Goal: Find specific page/section: Find specific page/section

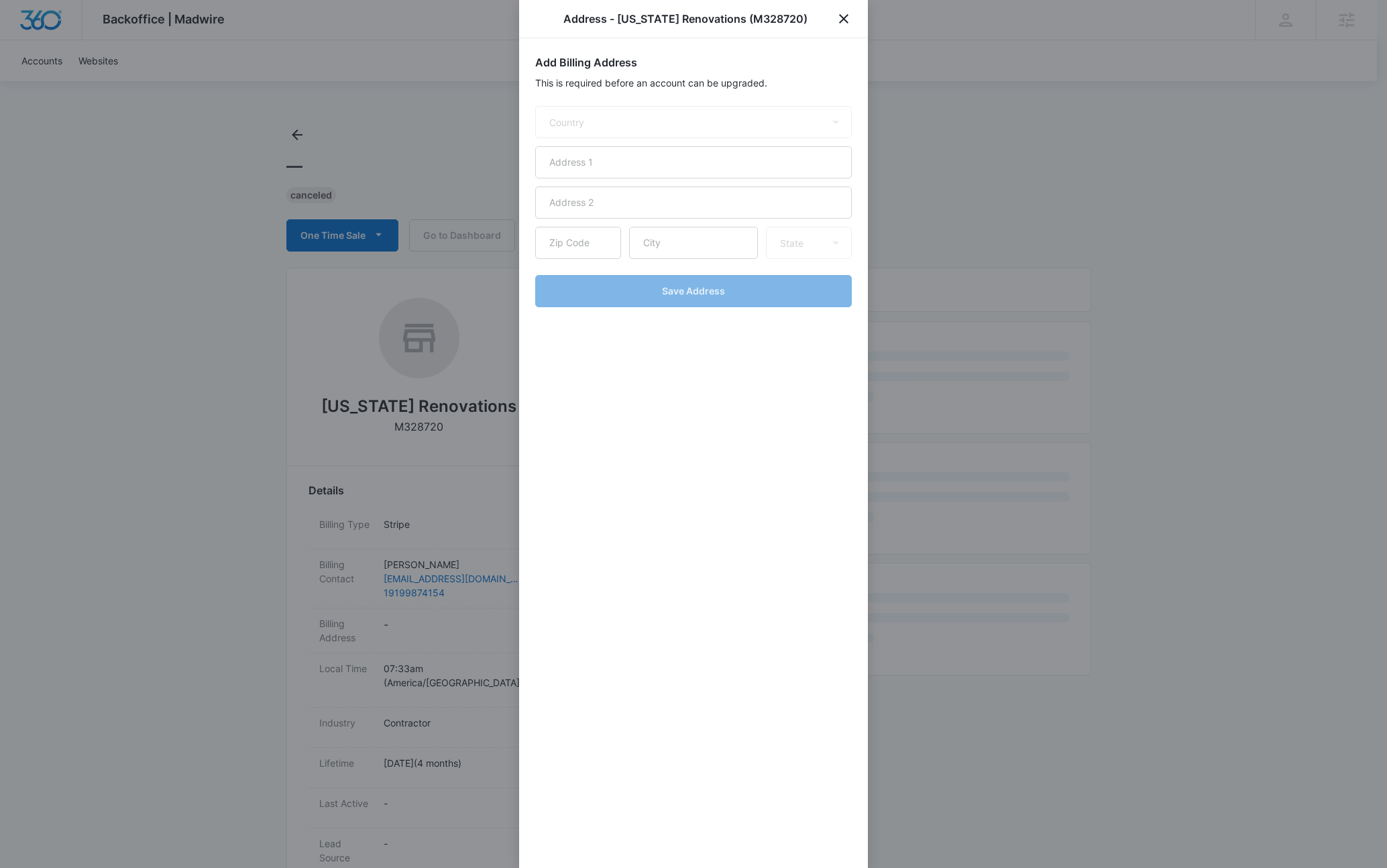
select select "US"
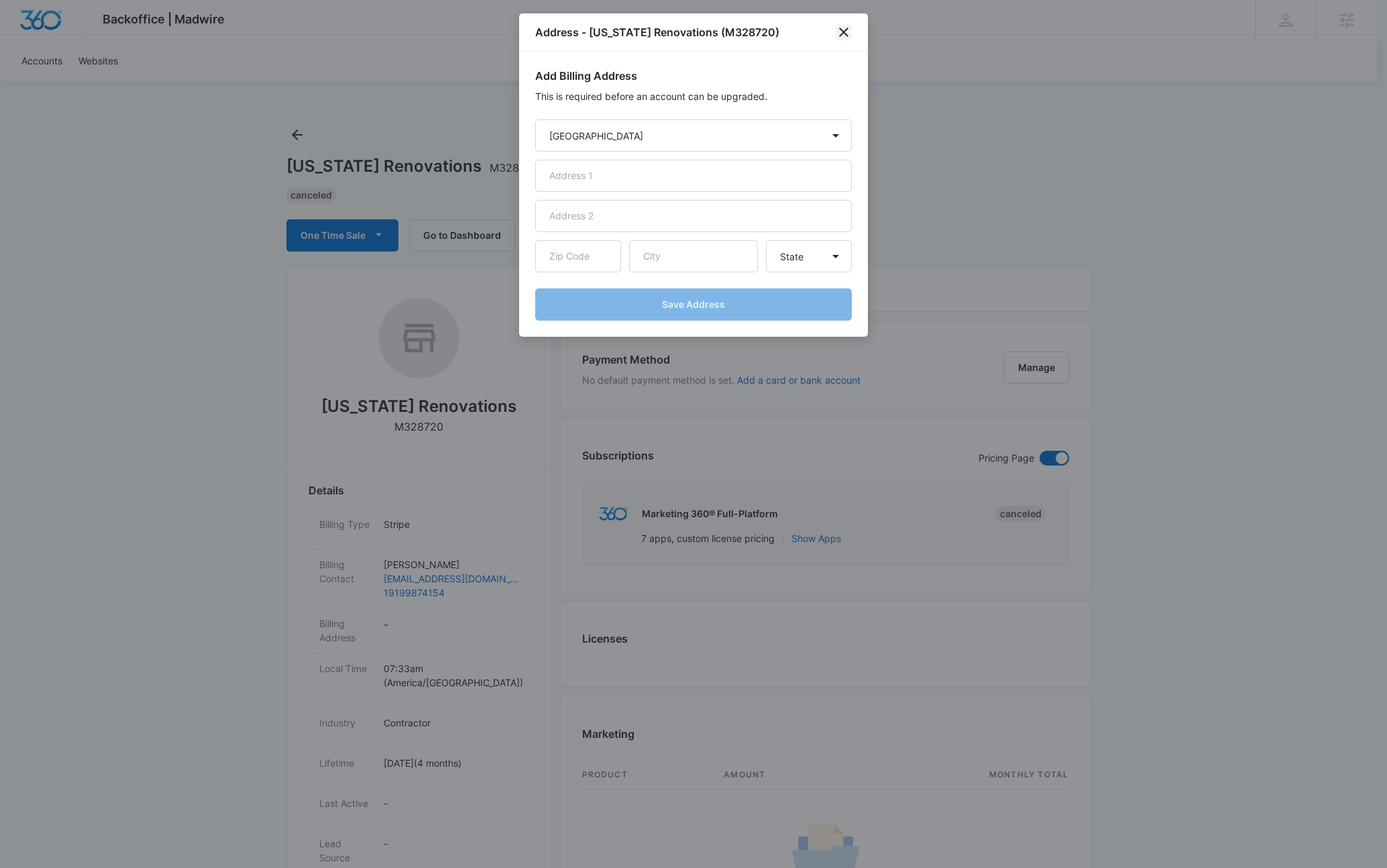
click at [843, 29] on icon "close" at bounding box center [844, 32] width 16 height 16
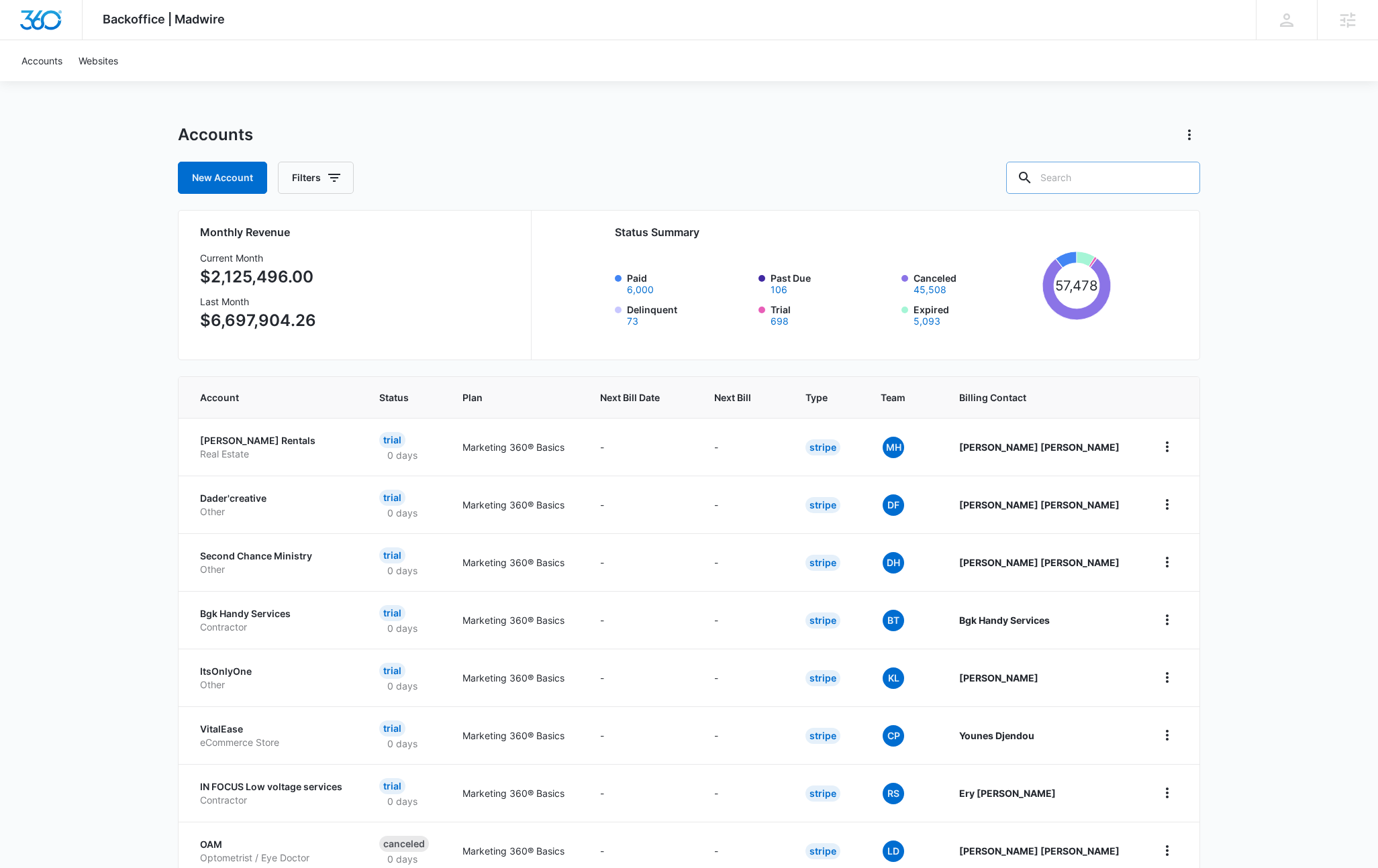
click at [1129, 179] on input "text" at bounding box center [1103, 178] width 194 height 32
type input "rem"
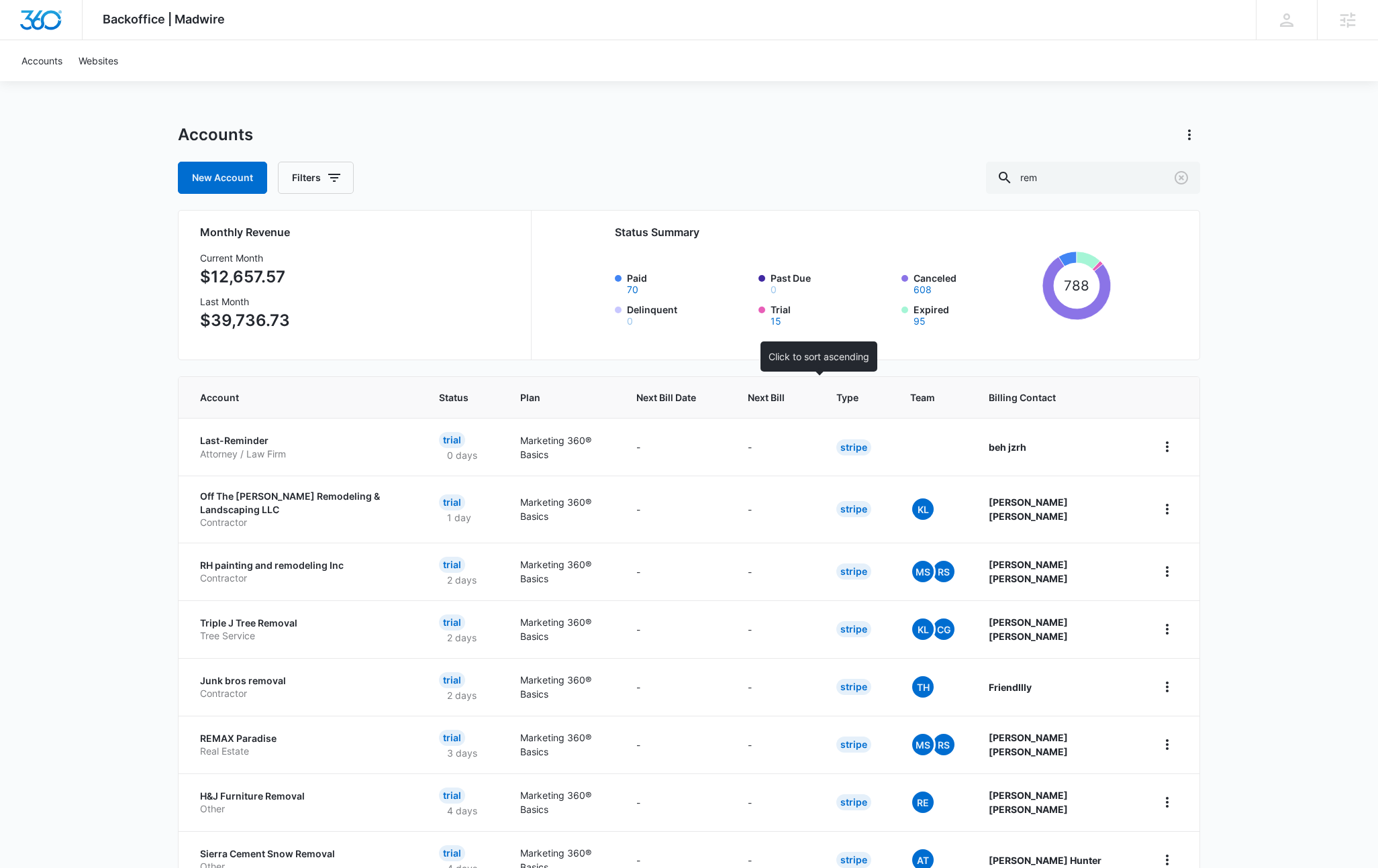
click at [785, 404] on span "Next Bill" at bounding box center [765, 397] width 37 height 14
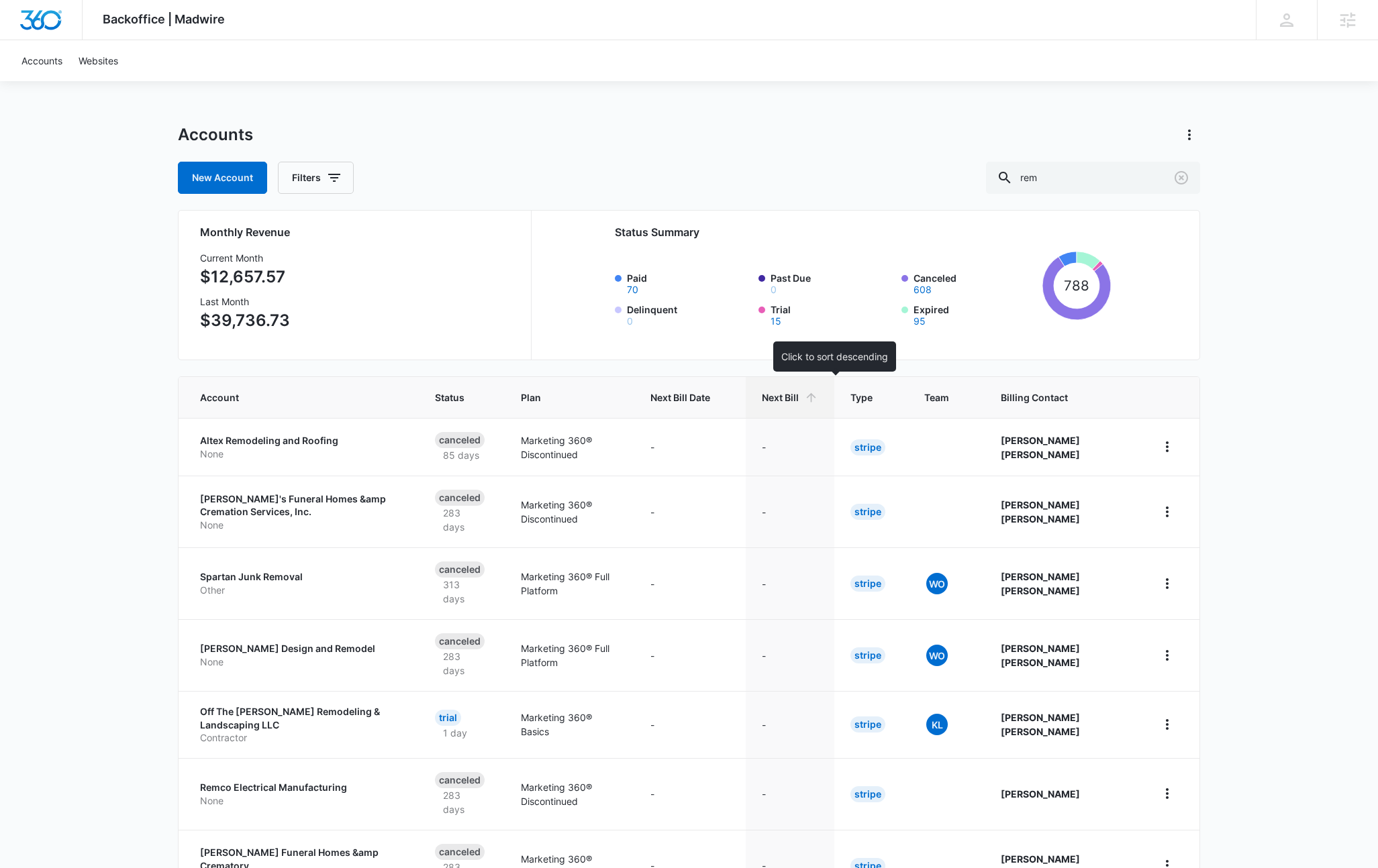
click at [798, 403] on span "Next Bill" at bounding box center [780, 397] width 37 height 14
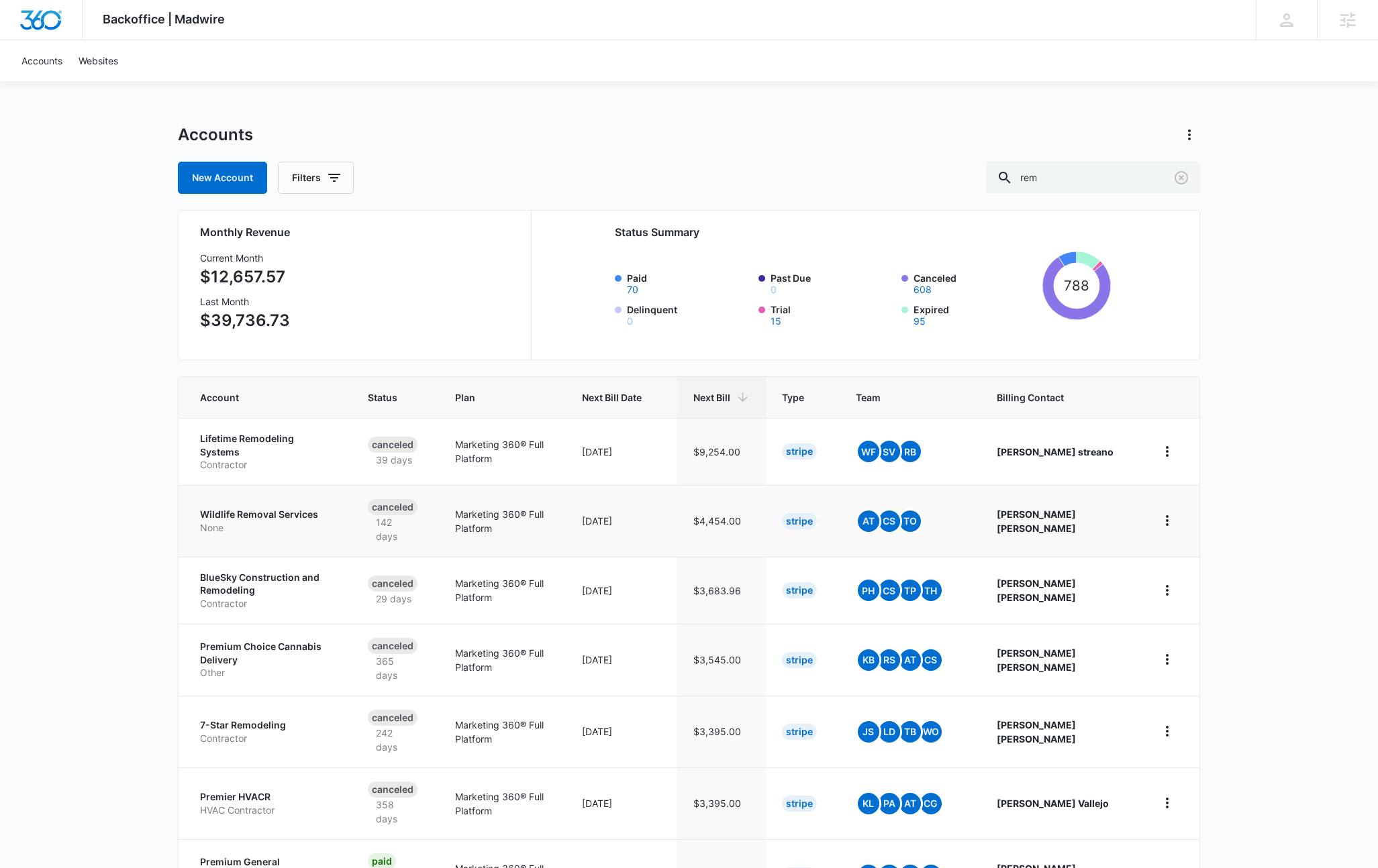
scroll to position [249, 0]
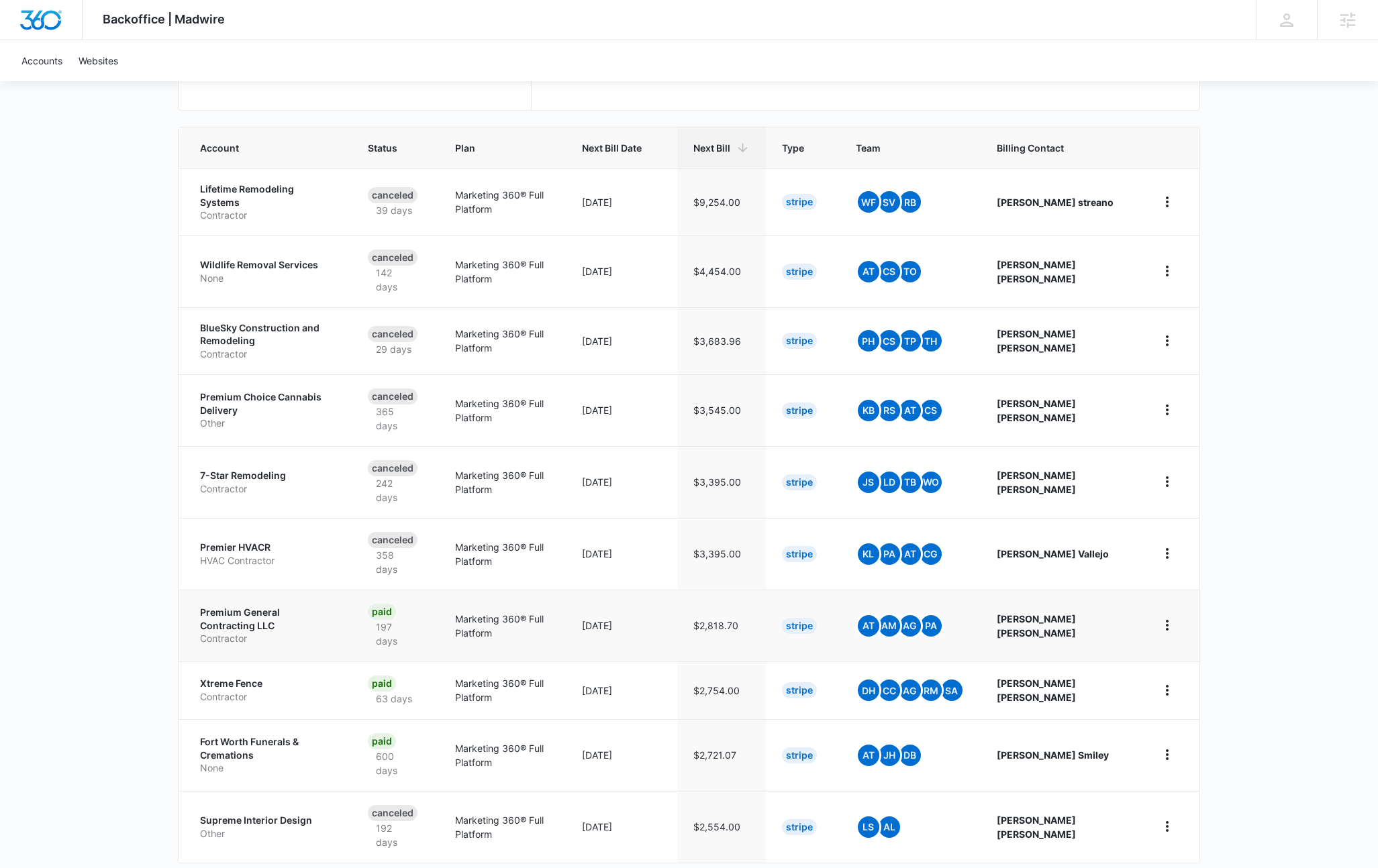
click at [296, 606] on p "Premium General Contracting LLC" at bounding box center [267, 619] width 135 height 26
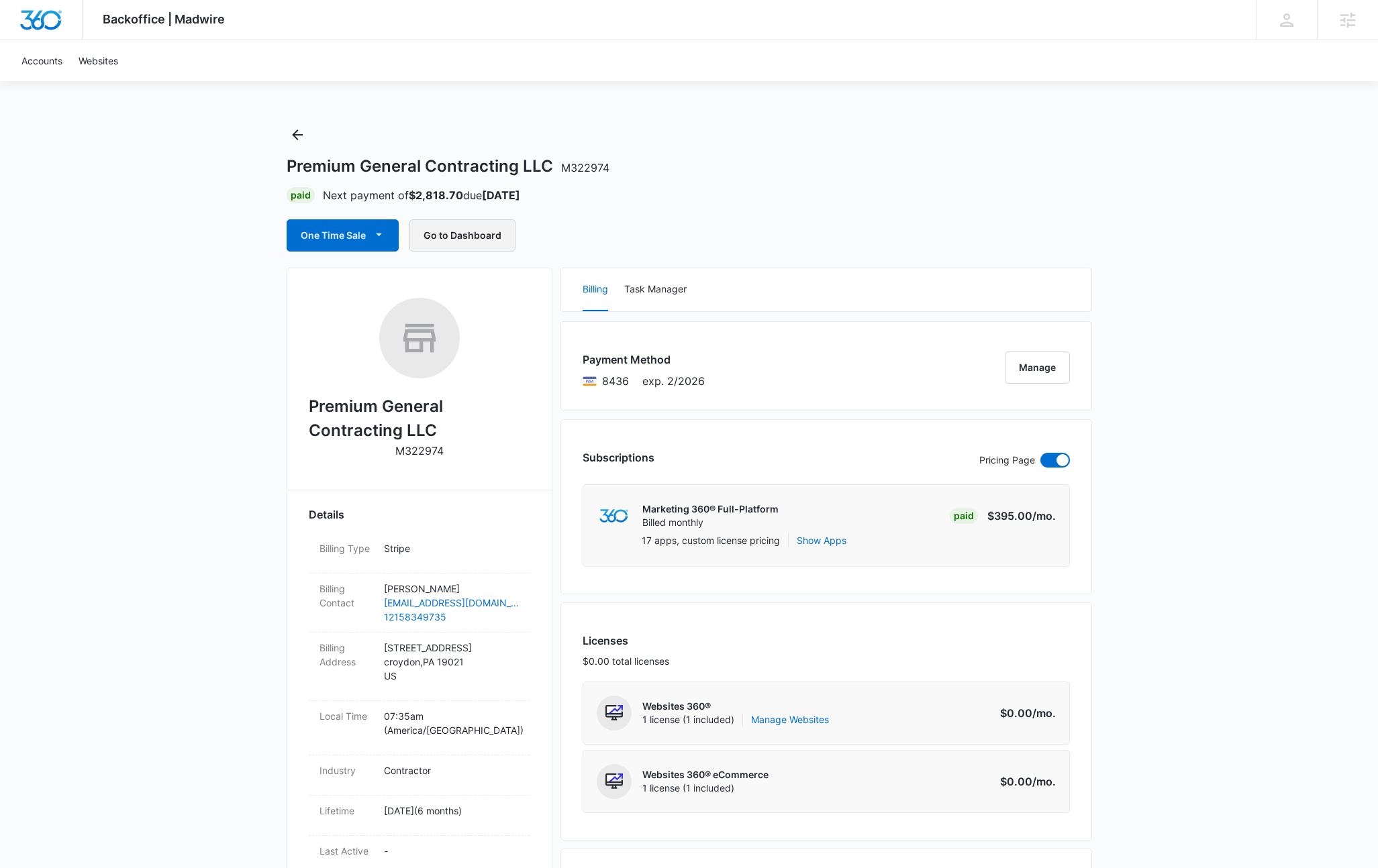
click at [451, 230] on button "Go to Dashboard" at bounding box center [462, 236] width 106 height 32
click at [290, 140] on icon "Back" at bounding box center [297, 135] width 16 height 16
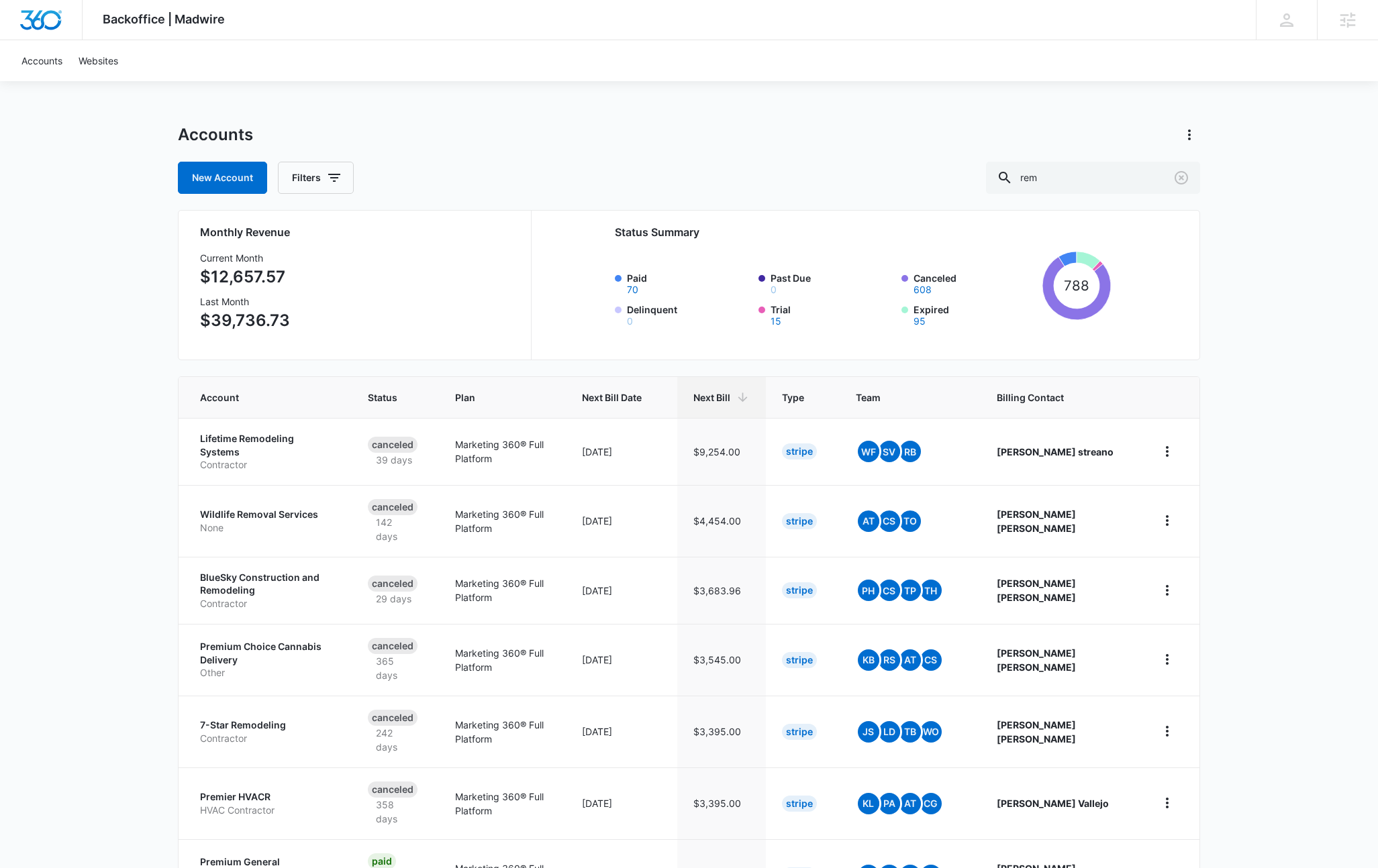
click at [586, 141] on div "Accounts" at bounding box center [688, 135] width 1022 height 22
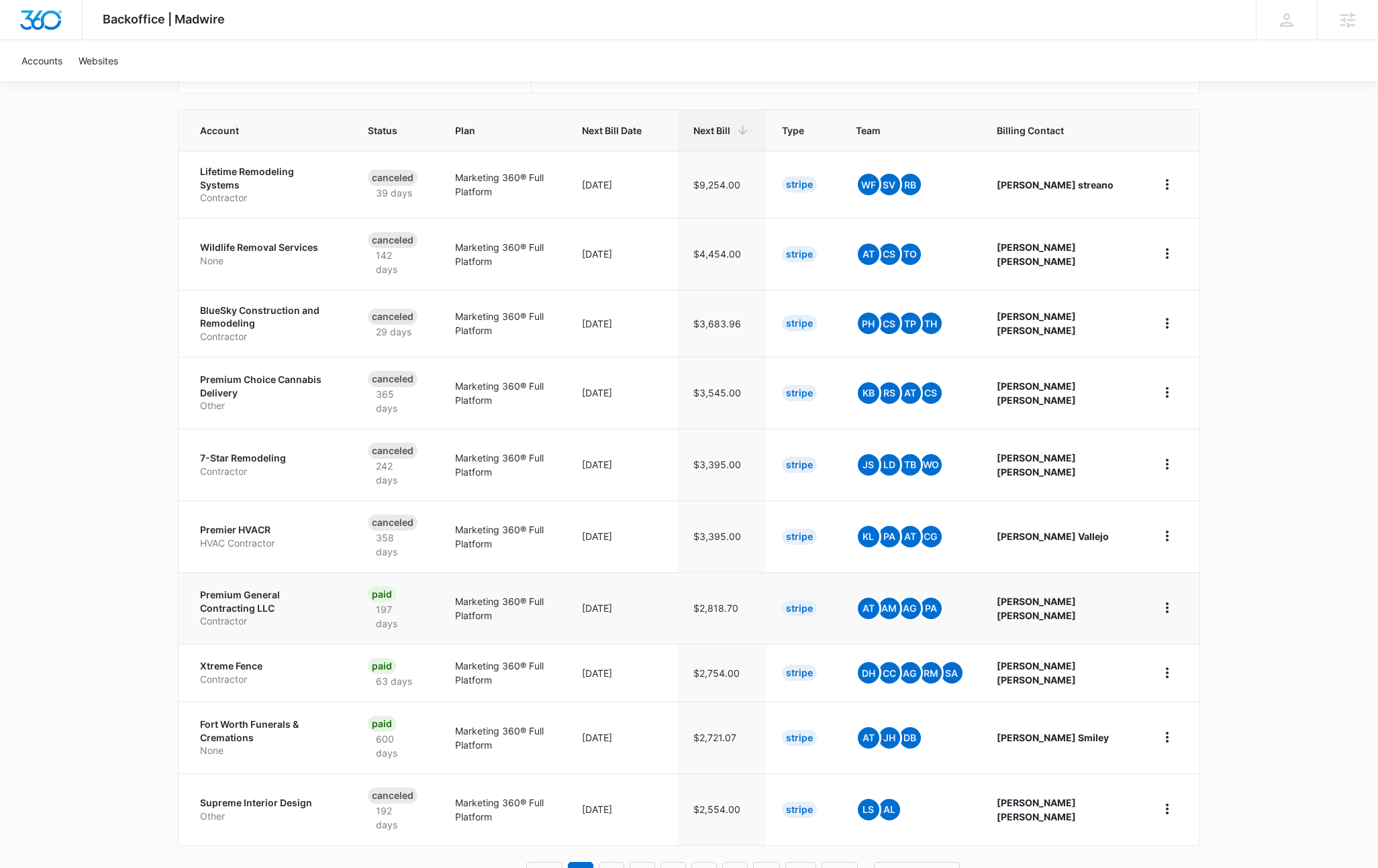
click at [289, 588] on p "Premium General Contracting LLC" at bounding box center [267, 601] width 135 height 26
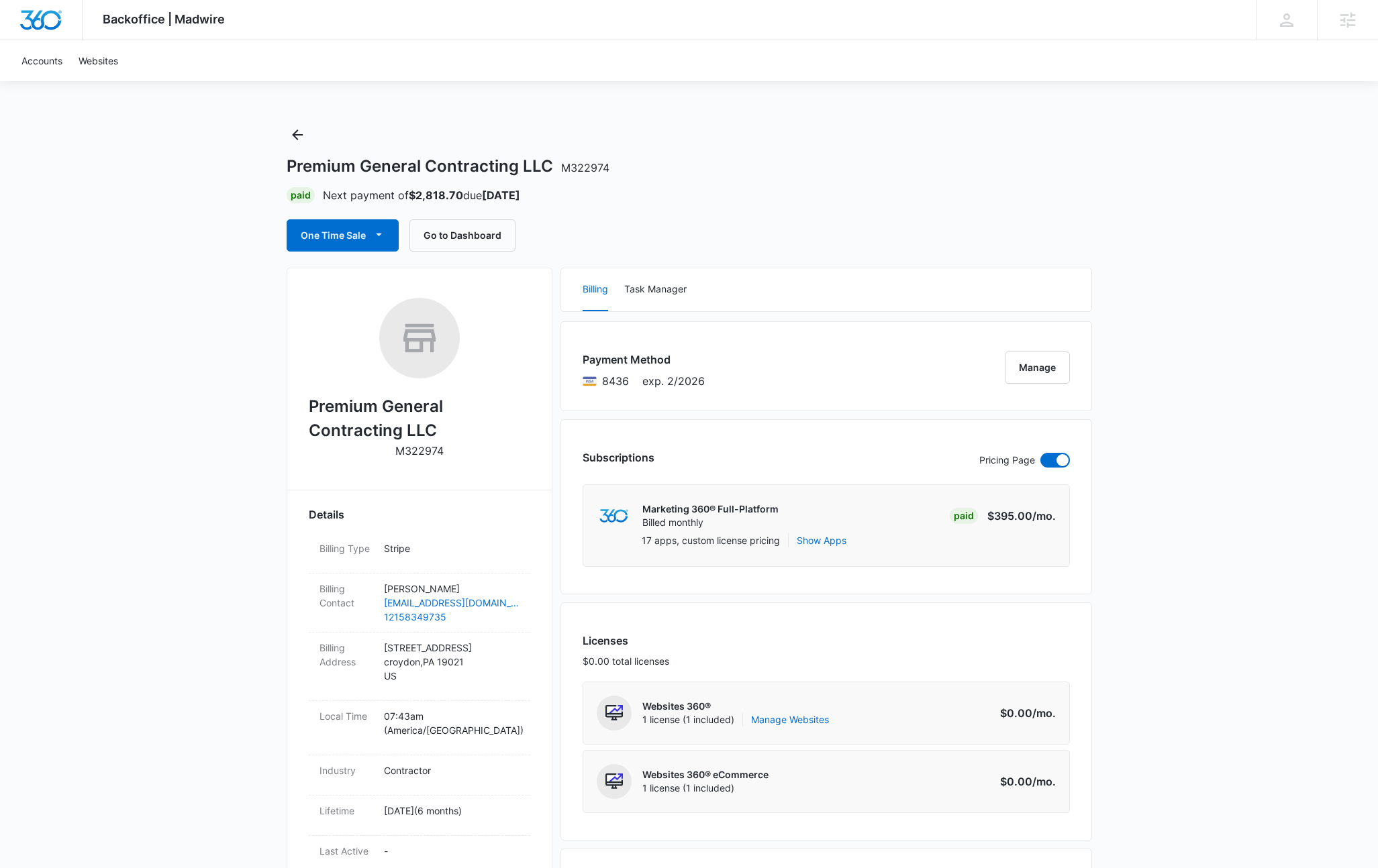
click at [385, 398] on h2 "Premium General Contracting LLC" at bounding box center [419, 419] width 222 height 48
copy h2 "Premium General Contracting LLC"
click at [488, 222] on button "Go to Dashboard" at bounding box center [462, 236] width 106 height 32
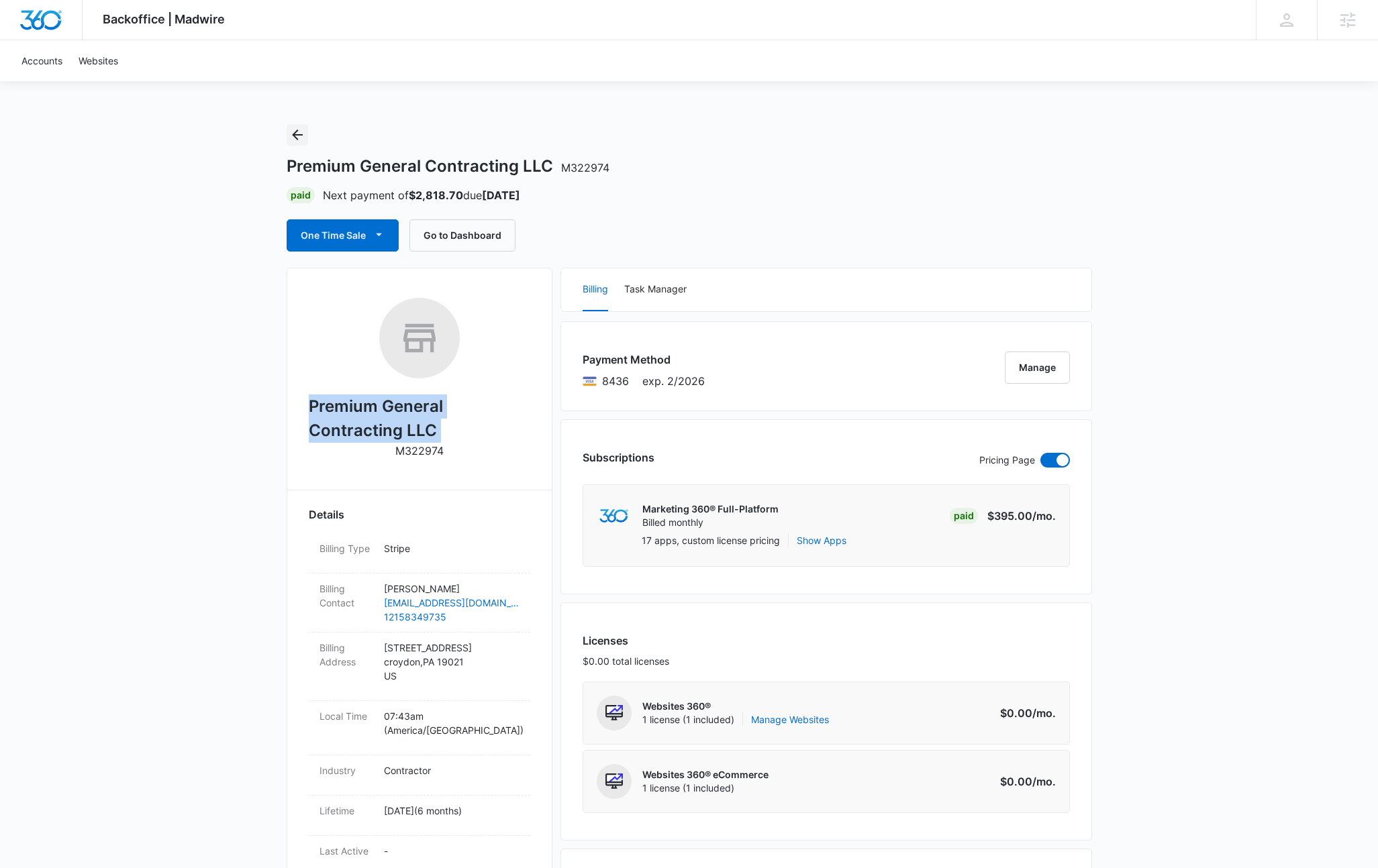
click at [301, 133] on icon "Back" at bounding box center [297, 135] width 16 height 16
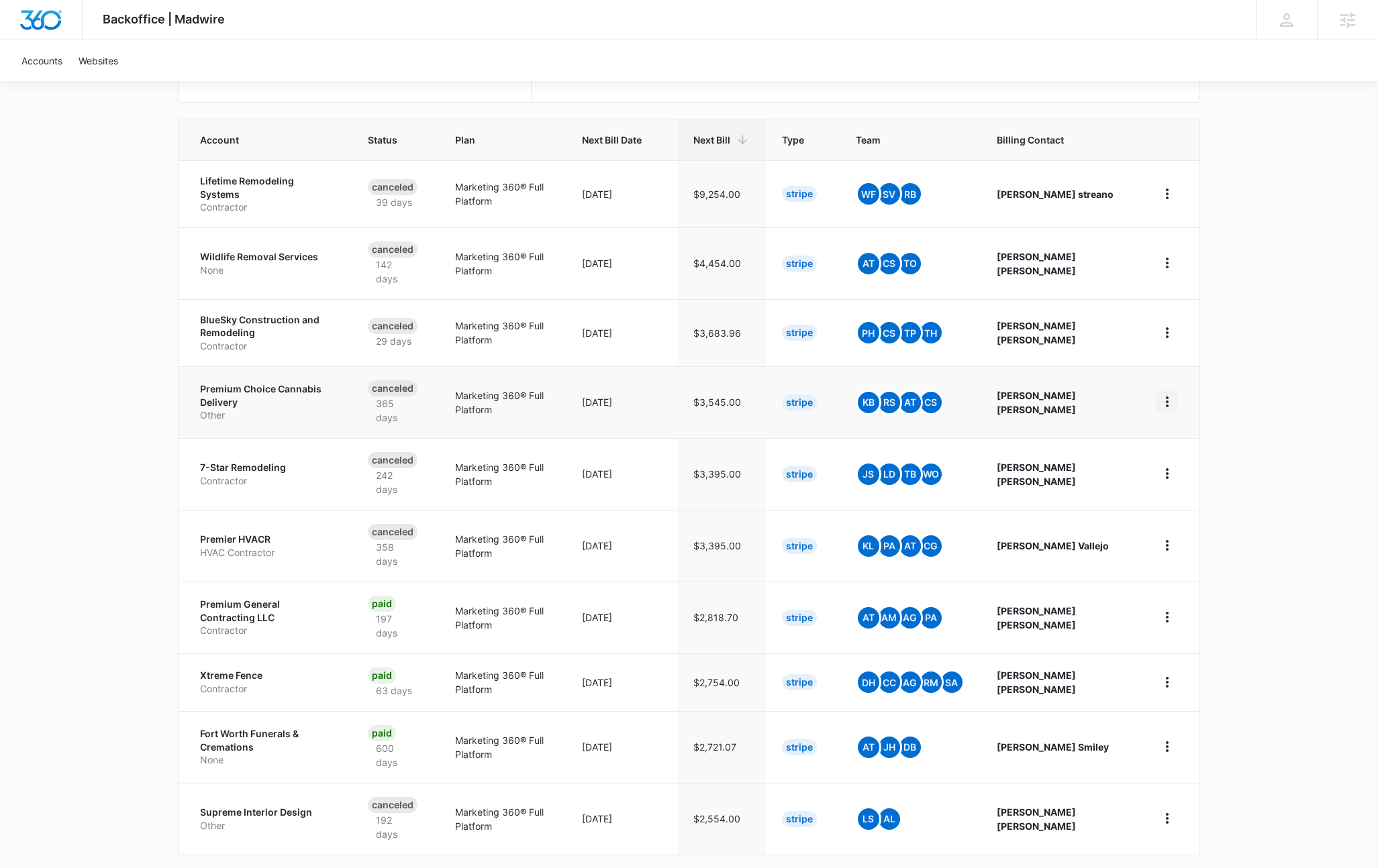
scroll to position [267, 0]
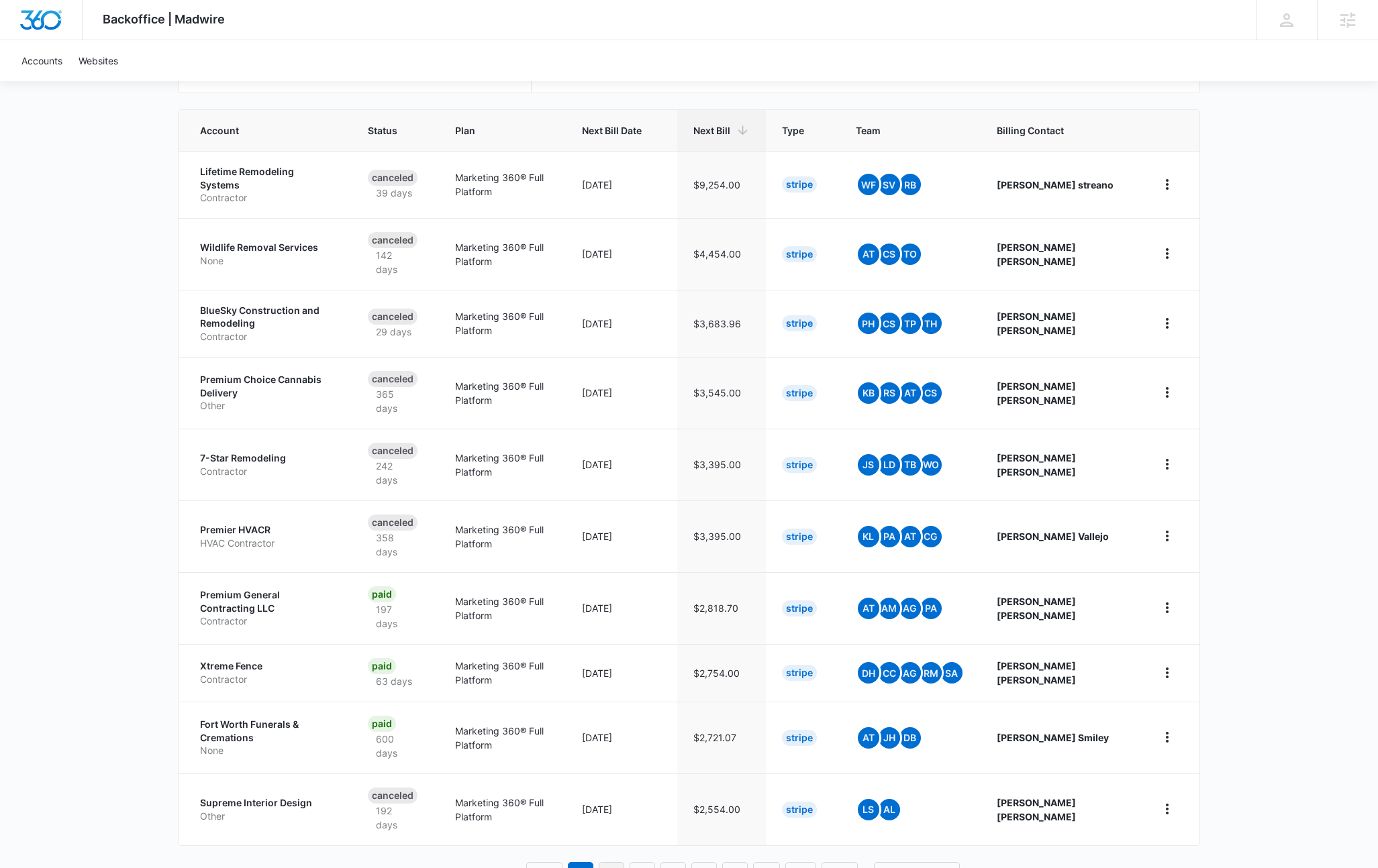
click at [611, 862] on link "2" at bounding box center [611, 874] width 25 height 25
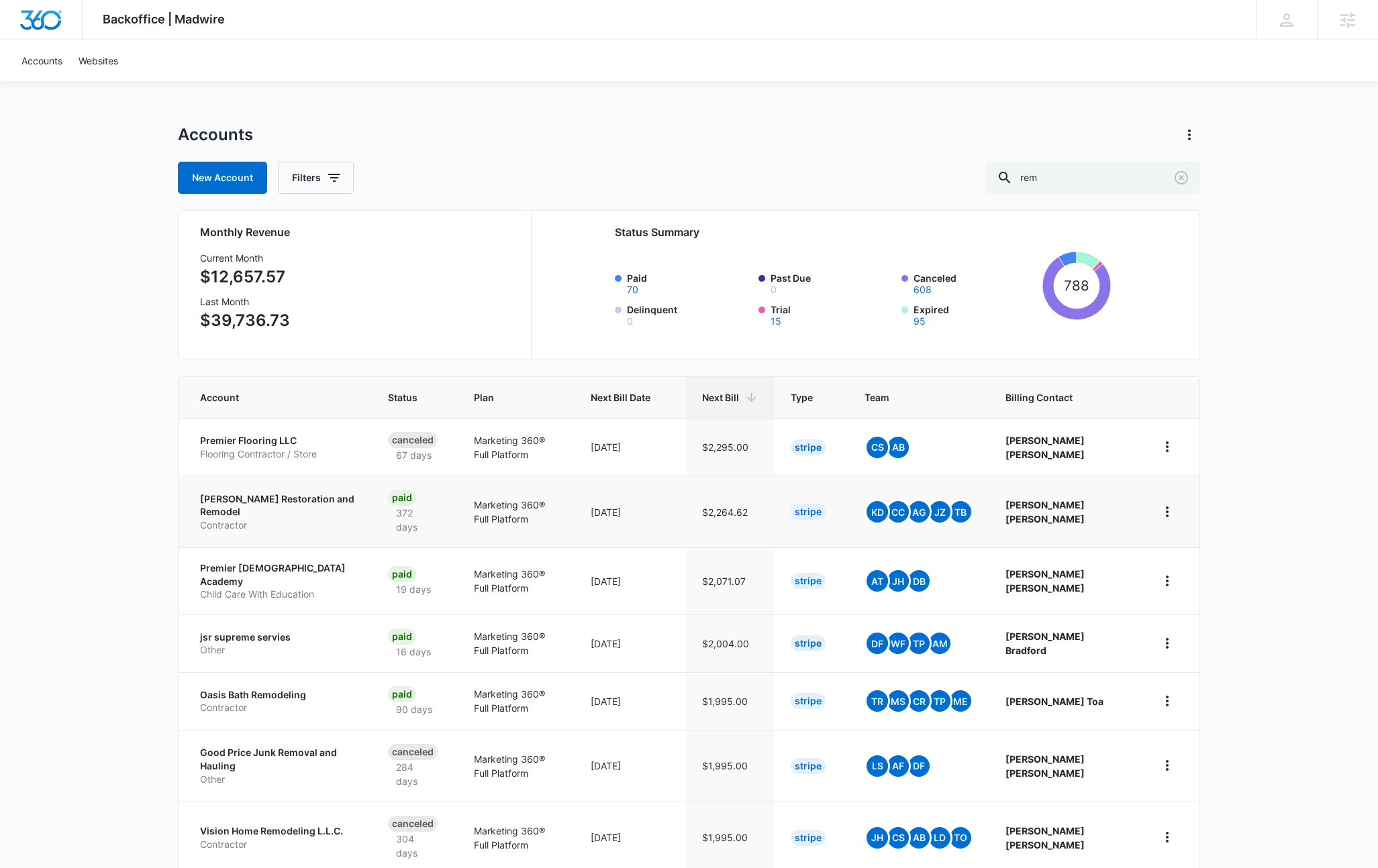
click at [280, 501] on p "Jenkins Restoration and Remodel" at bounding box center [278, 505] width 156 height 26
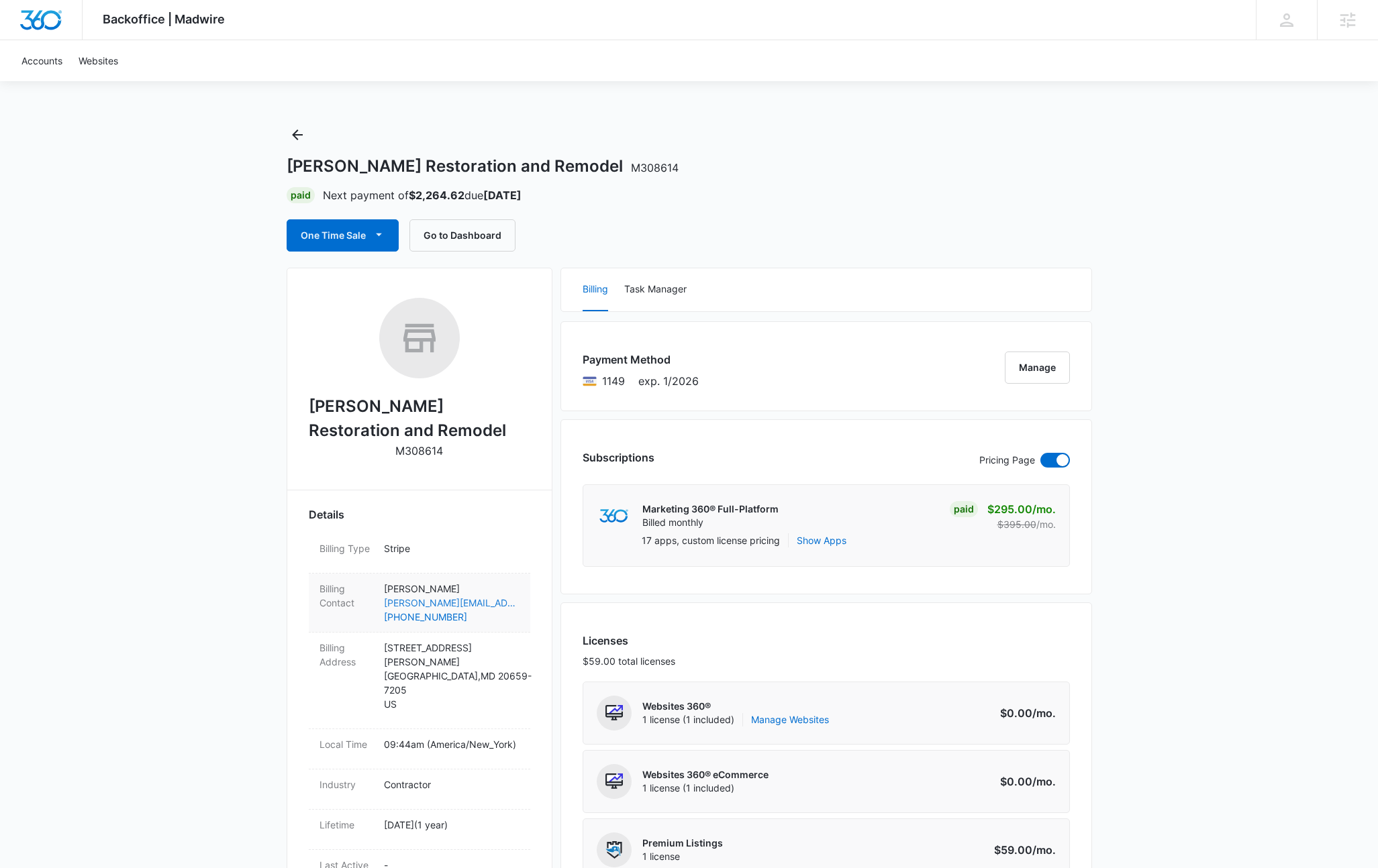
click at [468, 608] on link "chelsey@jenkinsenterprisesmd.com" at bounding box center [451, 603] width 135 height 14
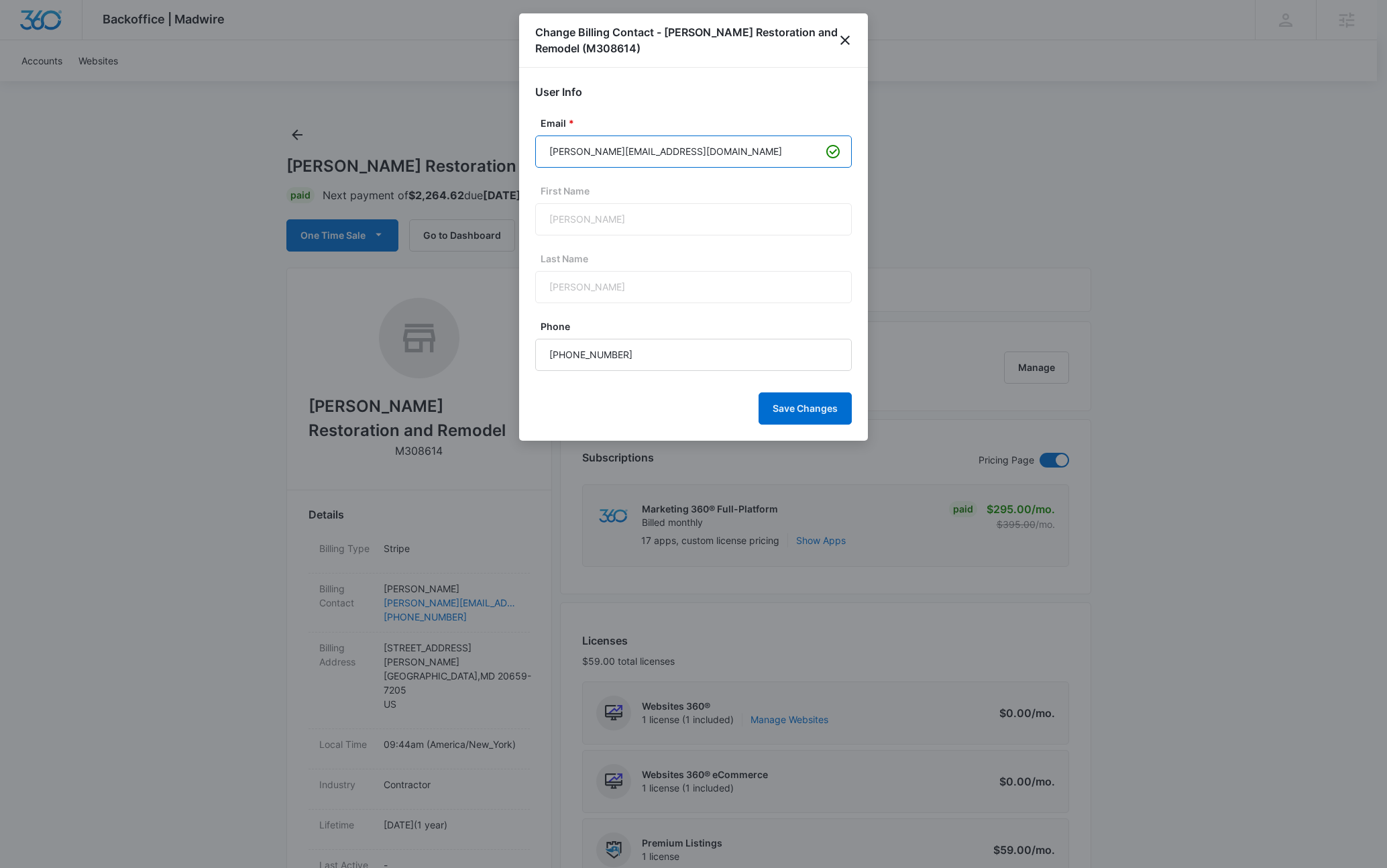
drag, startPoint x: 681, startPoint y: 153, endPoint x: 590, endPoint y: 153, distance: 91.0
click at [590, 153] on input "chelsey@jenkinsenterprisesmd.com" at bounding box center [693, 152] width 316 height 32
click at [843, 43] on icon "close" at bounding box center [845, 40] width 9 height 9
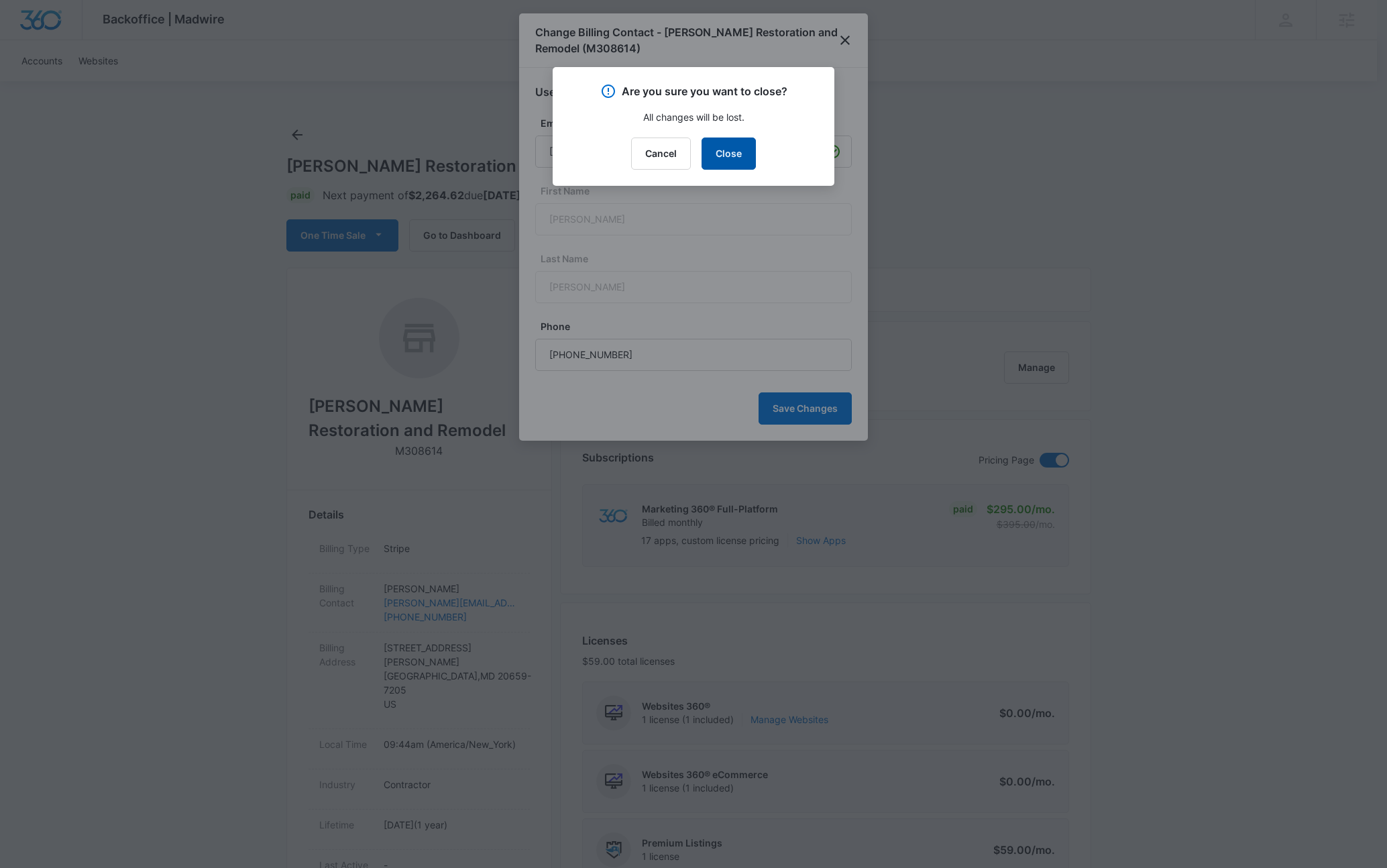
click at [736, 148] on button "Close" at bounding box center [729, 153] width 55 height 32
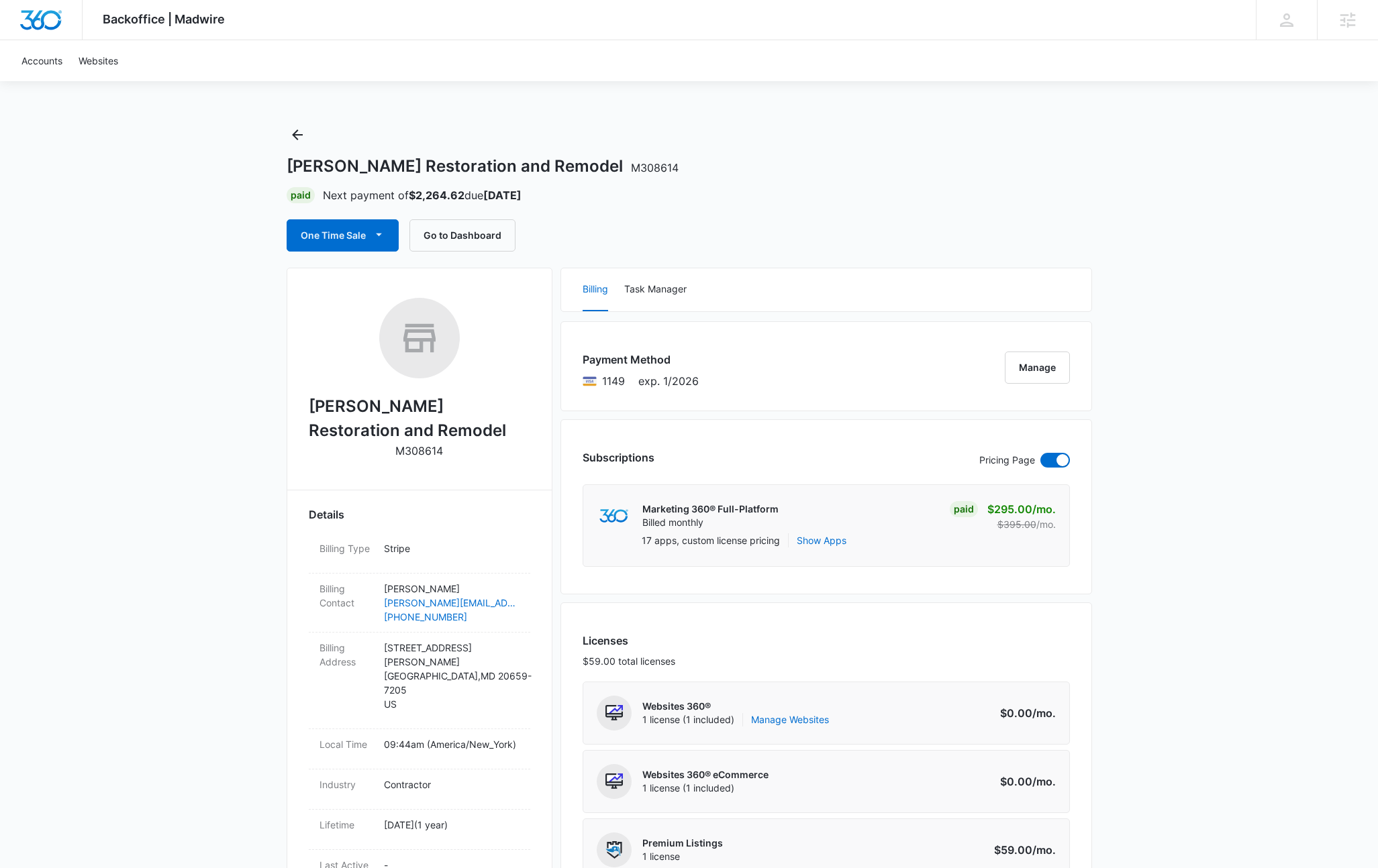
click at [373, 404] on h2 "Jenkins Restoration and Remodel" at bounding box center [419, 419] width 222 height 48
click at [374, 406] on h2 "Jenkins Restoration and Remodel" at bounding box center [419, 419] width 222 height 48
click at [337, 415] on h2 "Jenkins Restoration and Remodel" at bounding box center [419, 419] width 222 height 48
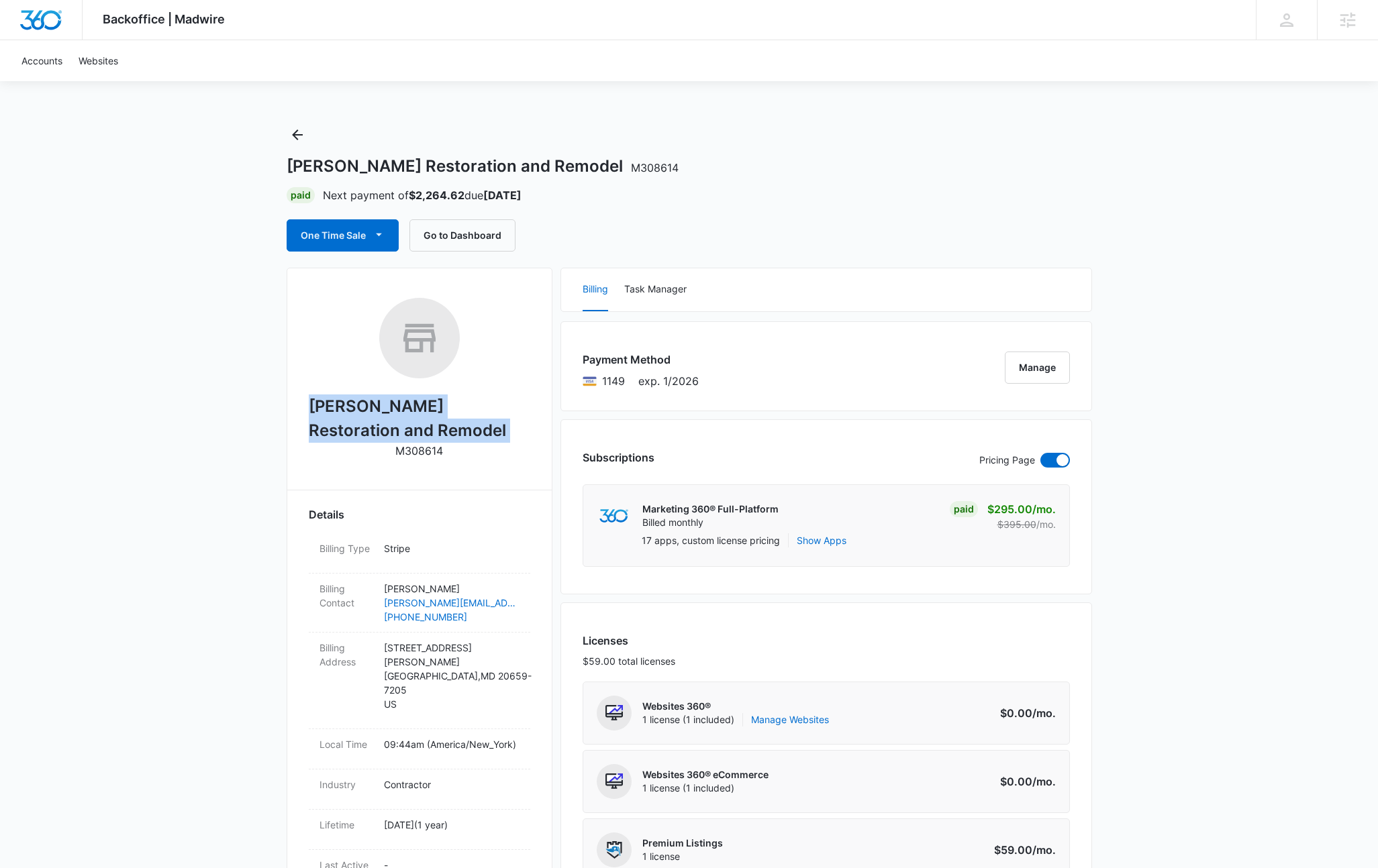
click at [337, 415] on h2 "Jenkins Restoration and Remodel" at bounding box center [419, 419] width 222 height 48
copy h2 "Jenkins Restoration and Remodel"
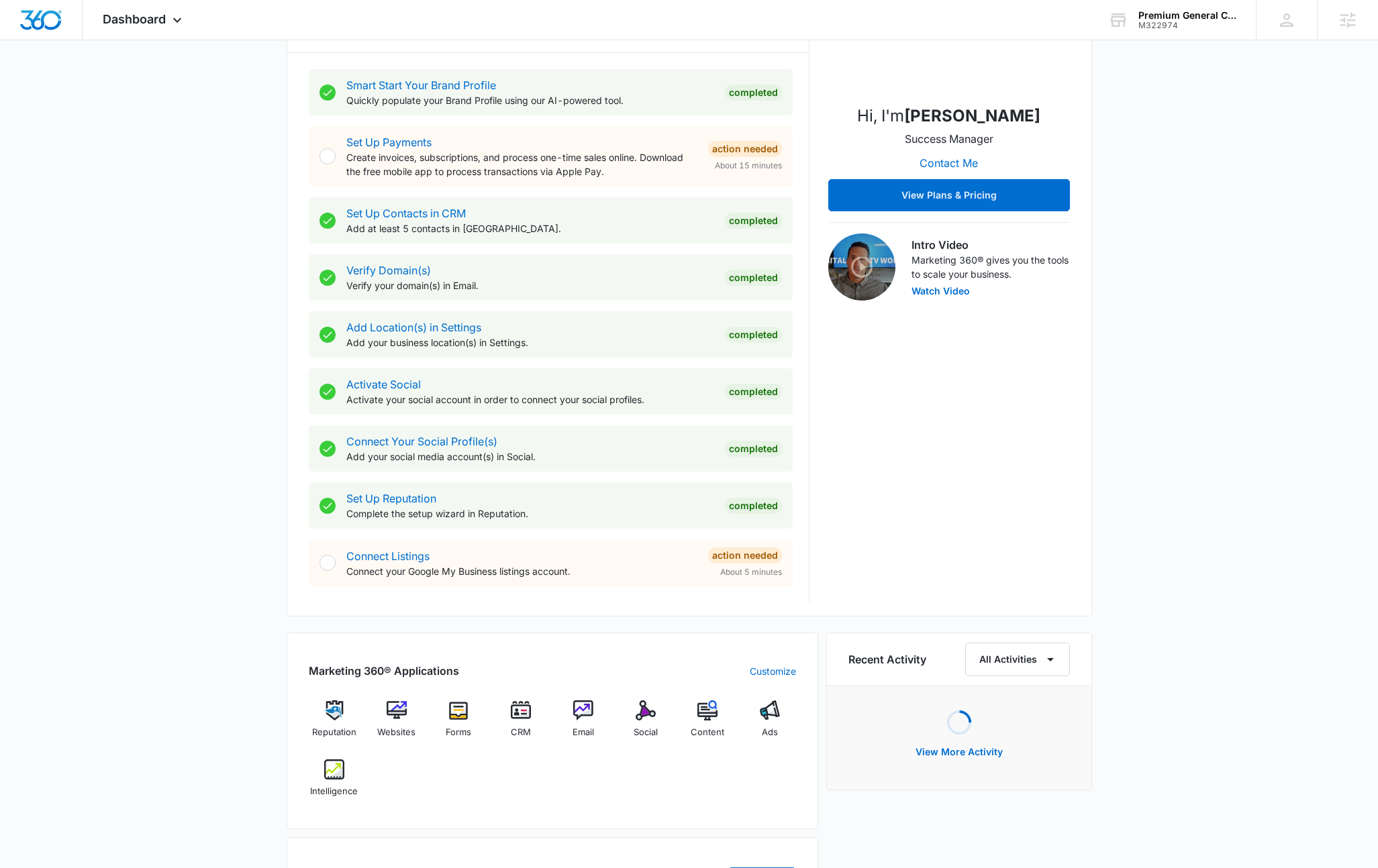
scroll to position [257, 0]
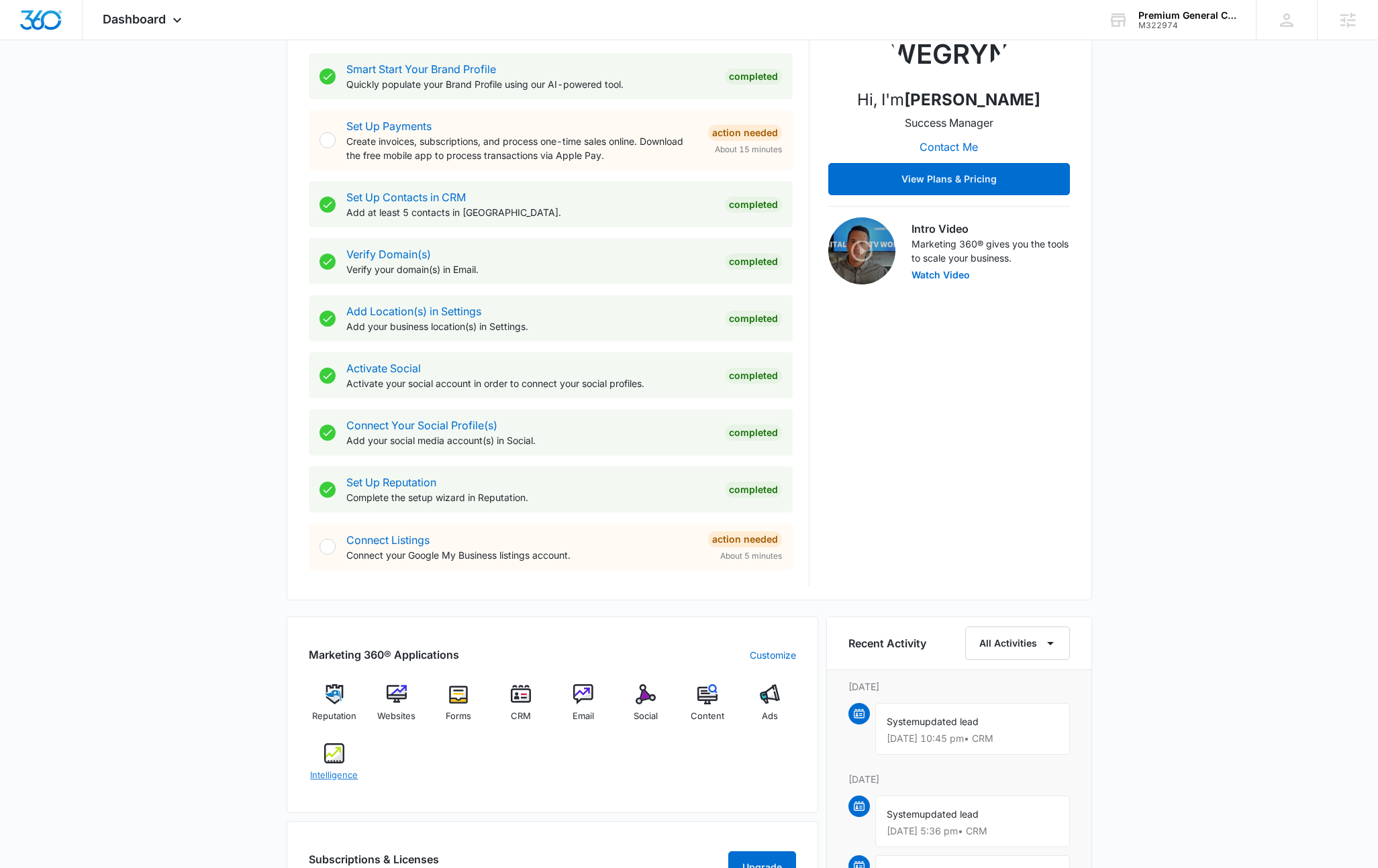
click at [342, 762] on img at bounding box center [334, 753] width 20 height 20
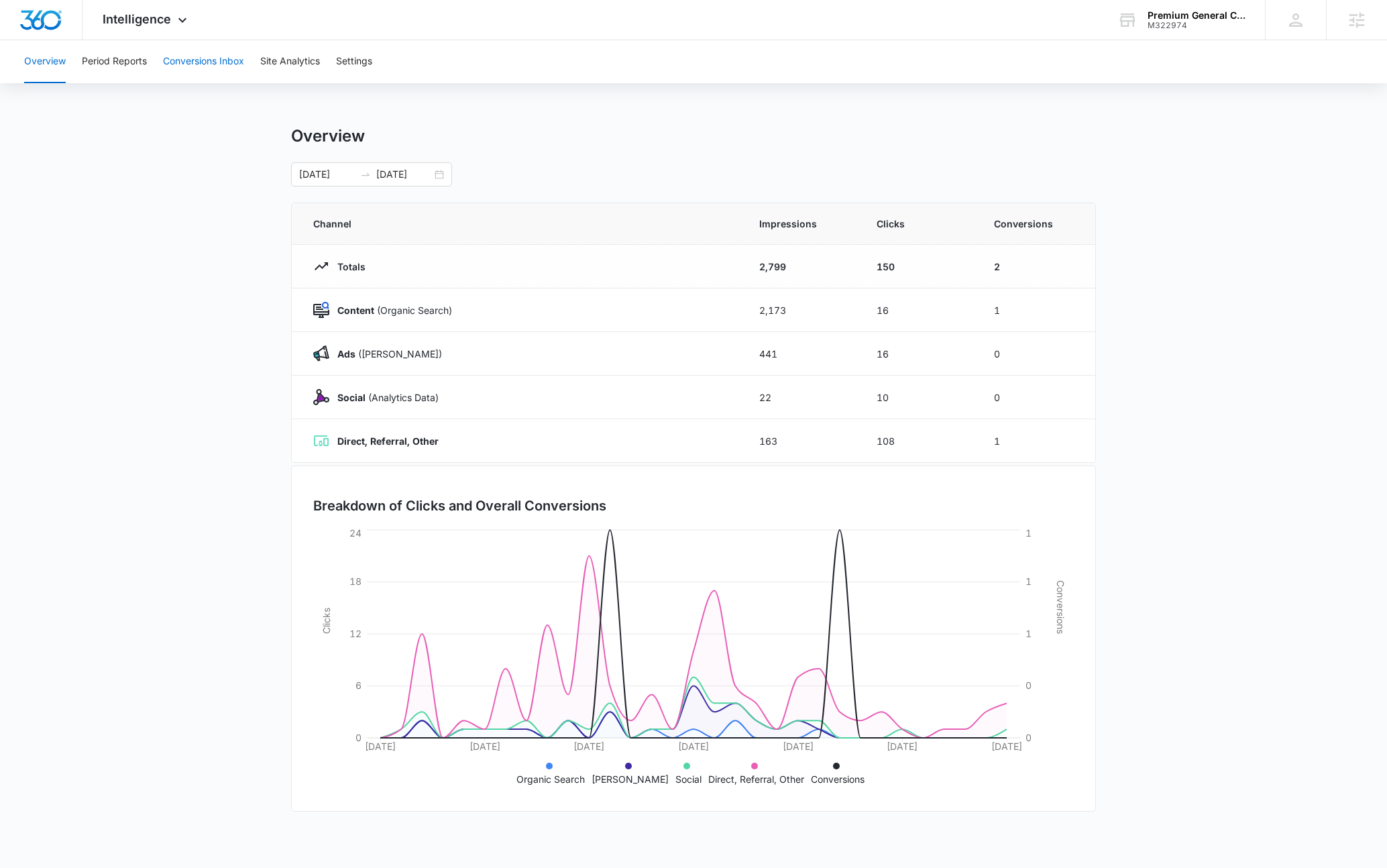
click at [201, 65] on button "Conversions Inbox" at bounding box center [204, 62] width 82 height 43
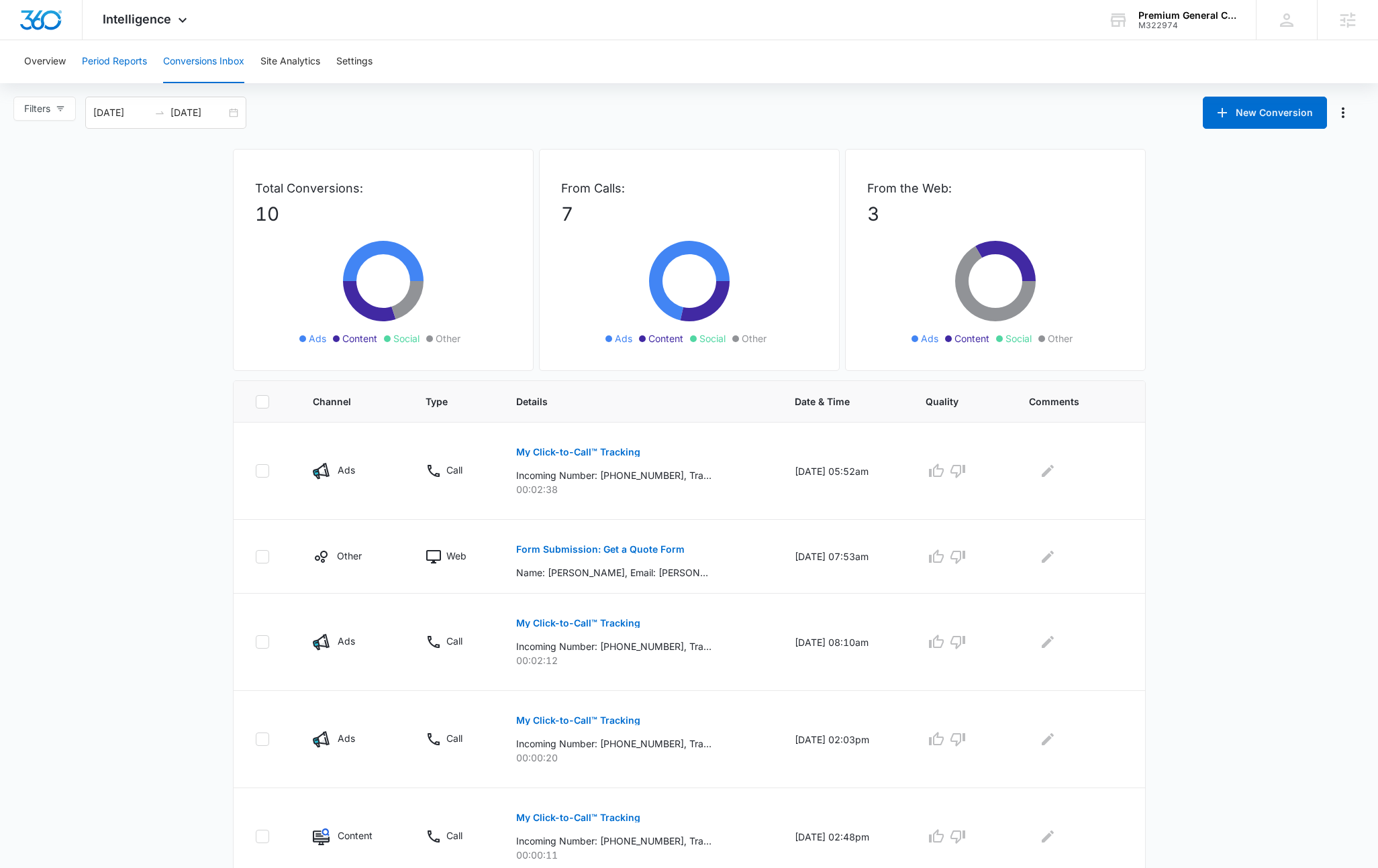
click at [116, 60] on button "Period Reports" at bounding box center [114, 62] width 65 height 43
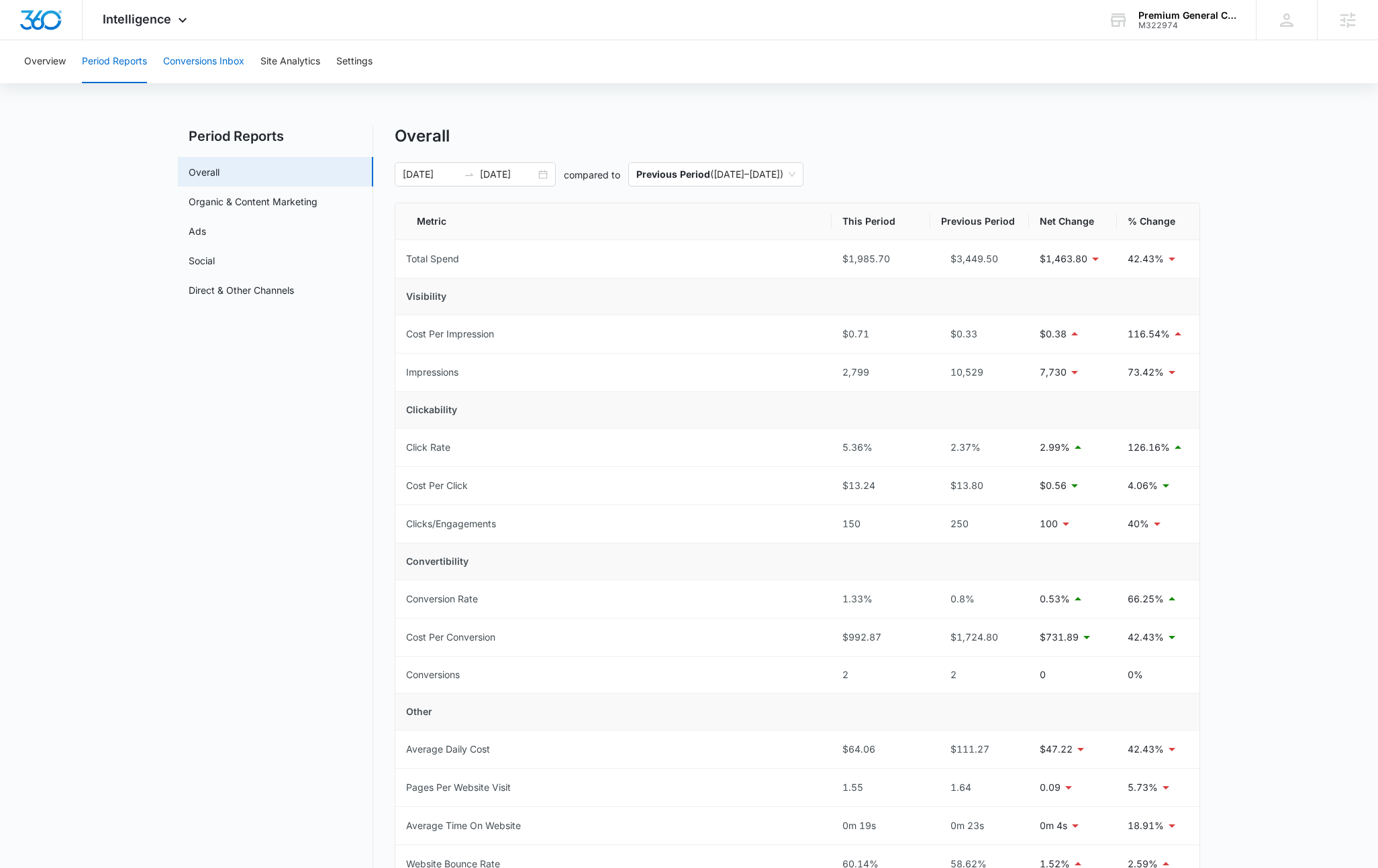
click at [191, 63] on button "Conversions Inbox" at bounding box center [204, 62] width 82 height 43
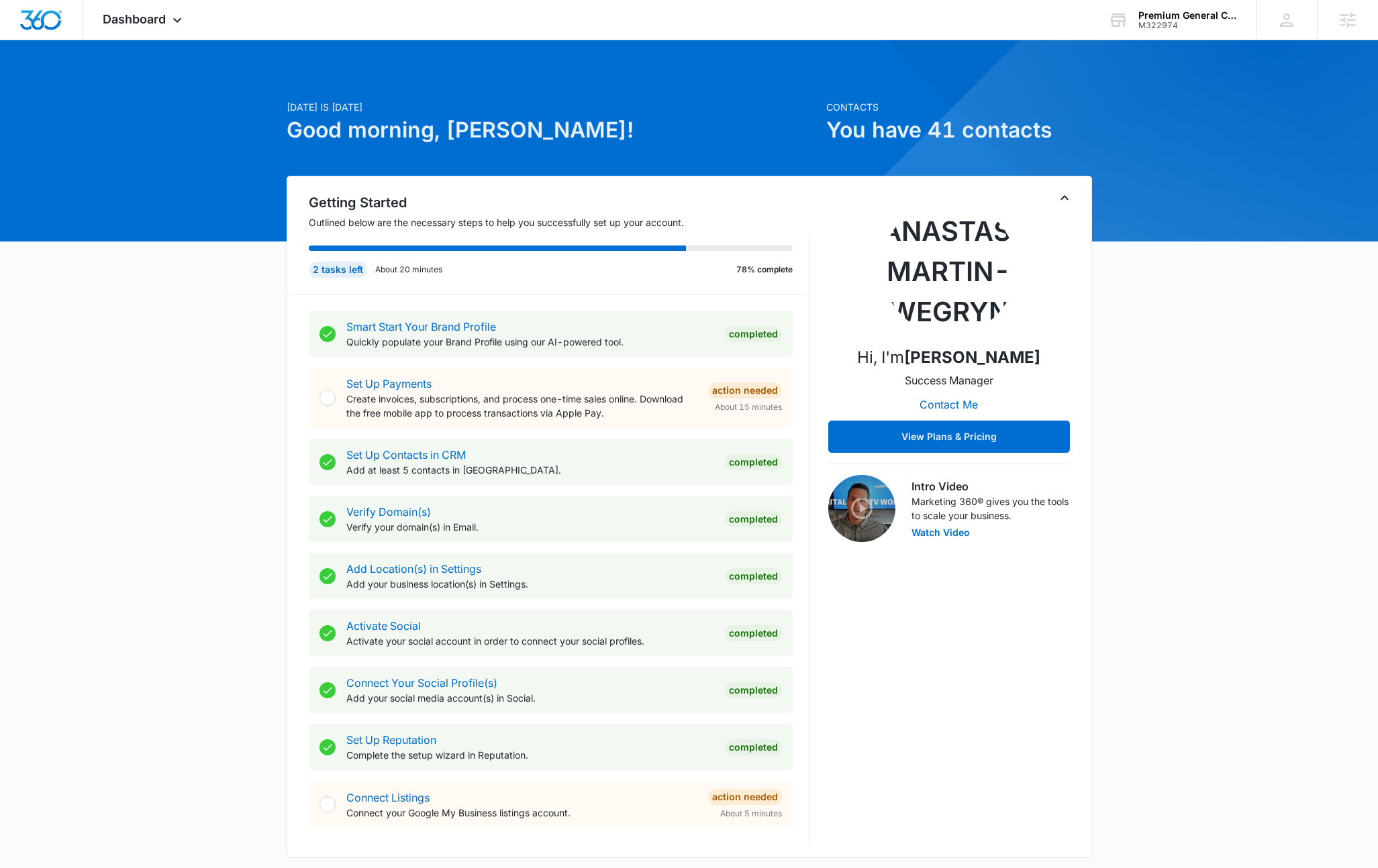
scroll to position [426, 0]
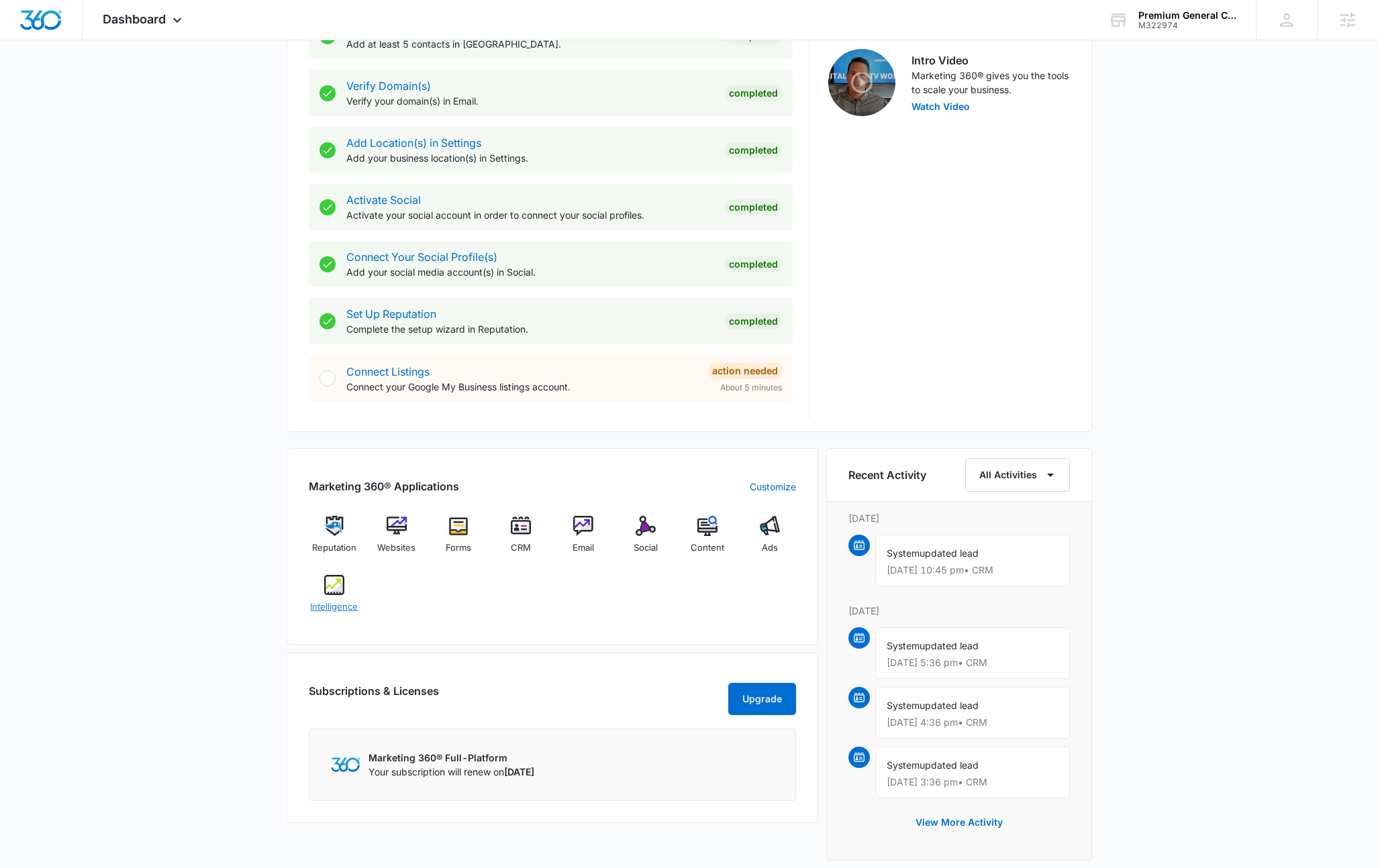
click at [349, 590] on div "Intelligence" at bounding box center [335, 599] width 52 height 48
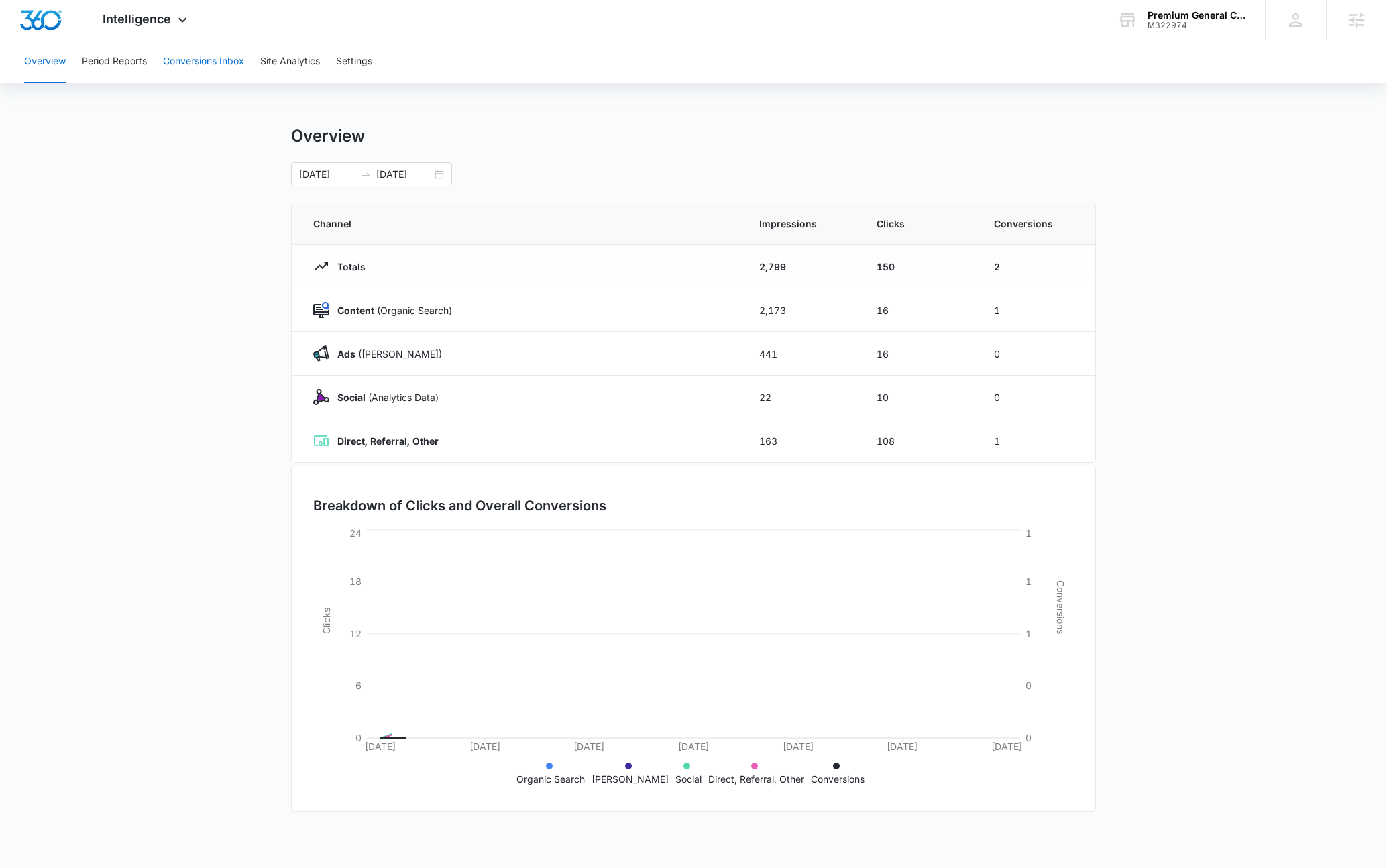
click at [221, 63] on button "Conversions Inbox" at bounding box center [204, 62] width 82 height 43
